Goal: Check status: Check status

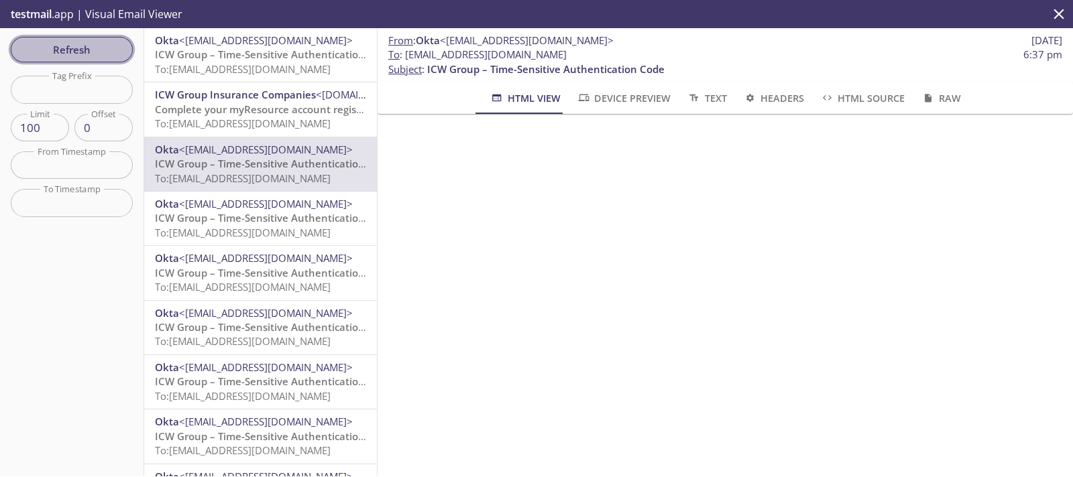
click at [77, 49] on span "Refresh" at bounding box center [71, 49] width 101 height 17
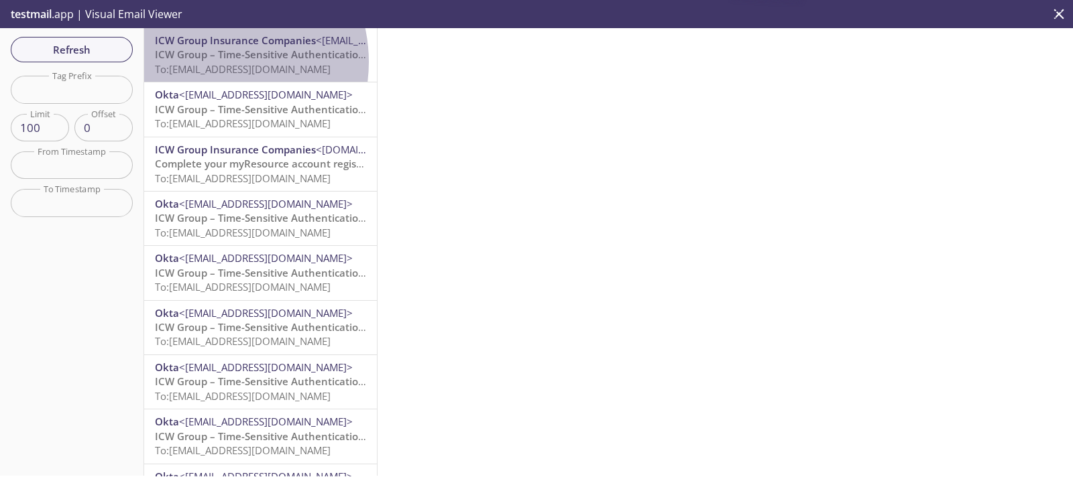
click at [208, 62] on span "To: [EMAIL_ADDRESS][DOMAIN_NAME]" at bounding box center [243, 68] width 176 height 13
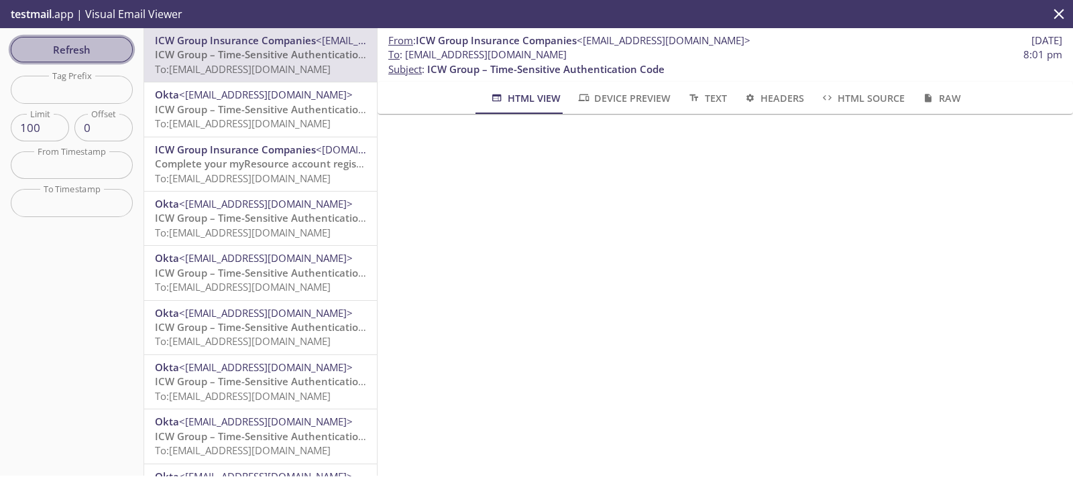
click at [77, 53] on span "Refresh" at bounding box center [71, 49] width 101 height 17
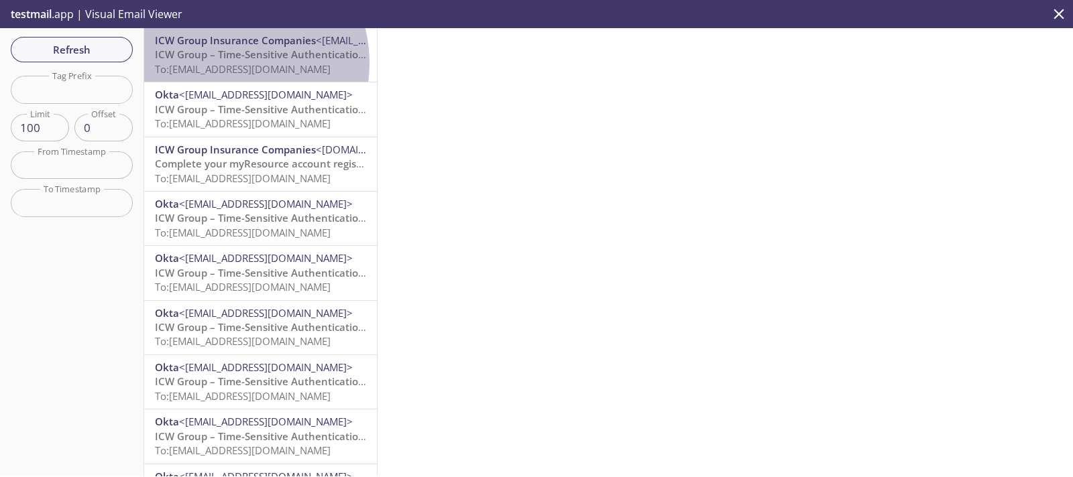
click at [227, 63] on span "To: [EMAIL_ADDRESS][DOMAIN_NAME]" at bounding box center [243, 68] width 176 height 13
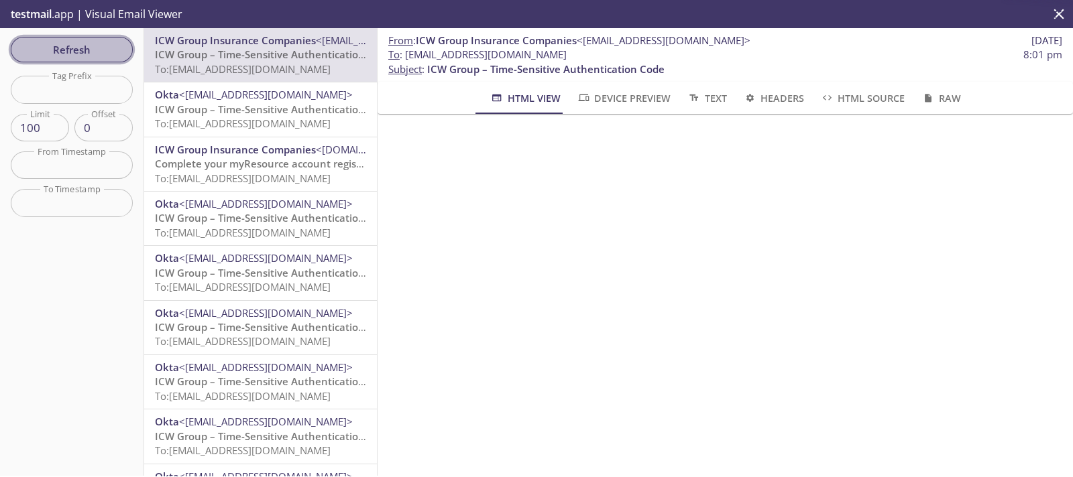
click at [91, 54] on span "Refresh" at bounding box center [71, 49] width 101 height 17
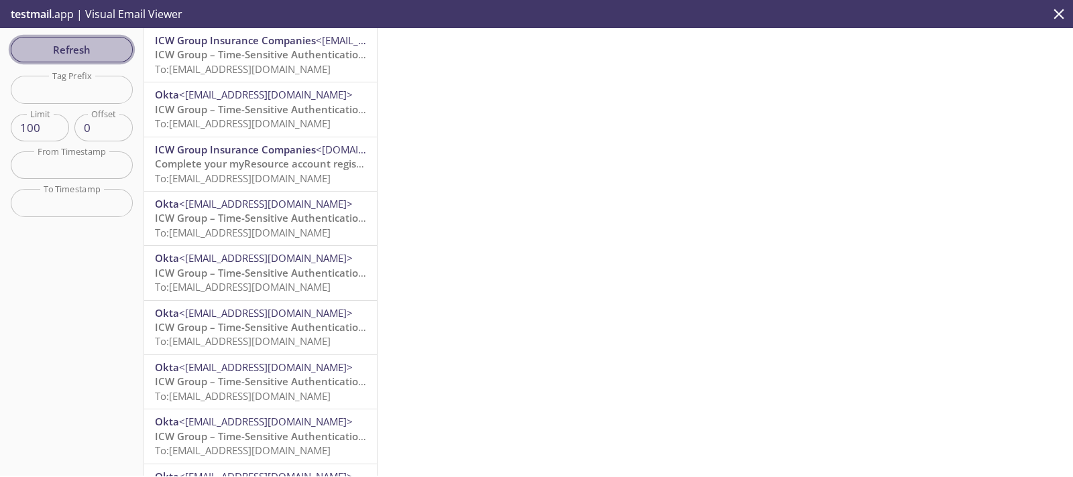
click at [93, 42] on span "Refresh" at bounding box center [71, 49] width 101 height 17
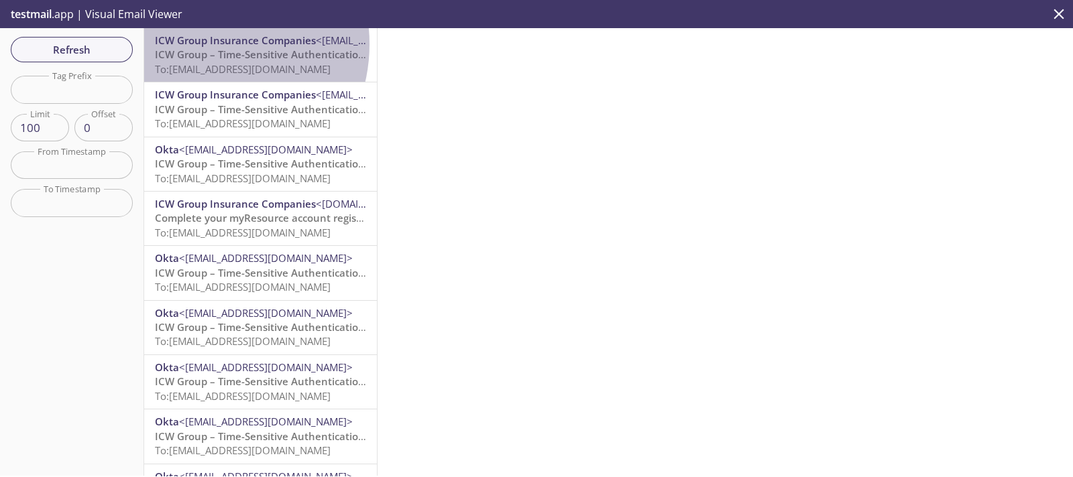
click at [203, 44] on span "ICW Group Insurance Companies" at bounding box center [235, 40] width 161 height 13
